Goal: Information Seeking & Learning: Learn about a topic

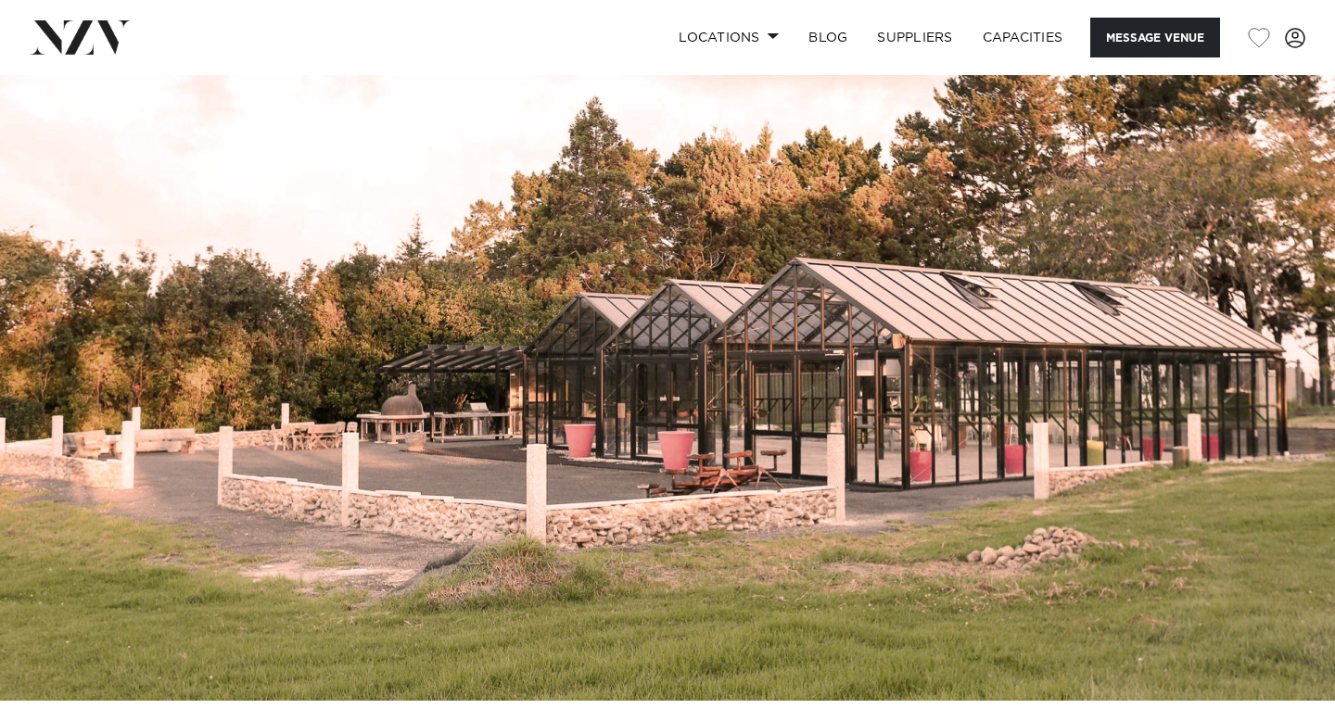
click at [663, 426] on img at bounding box center [667, 388] width 1335 height 626
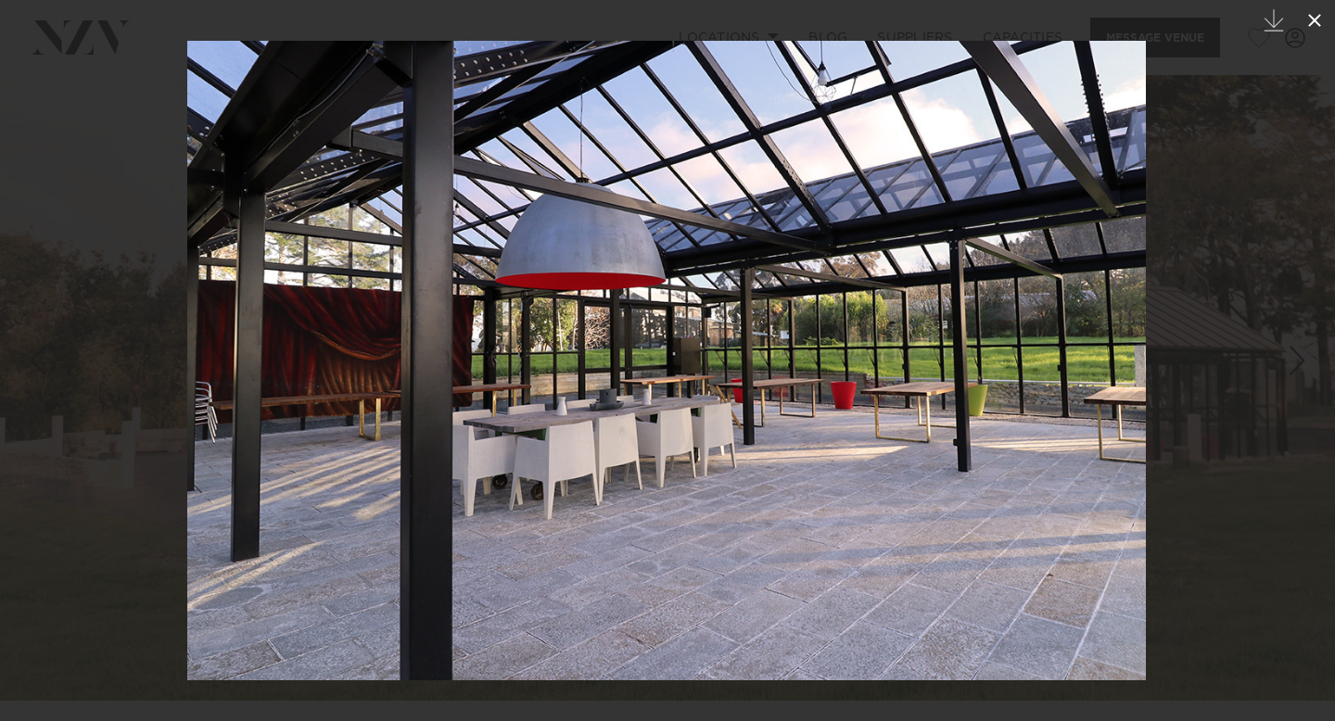
click at [1315, 19] on icon at bounding box center [1314, 20] width 13 height 13
